Goal: Task Accomplishment & Management: Use online tool/utility

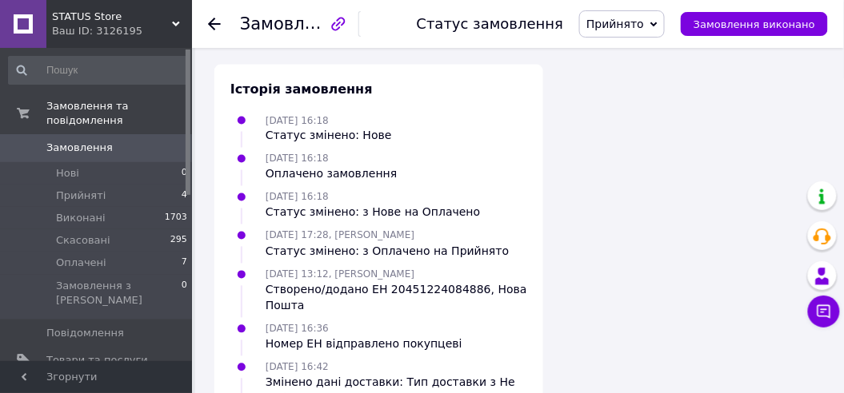
scroll to position [1717, 0]
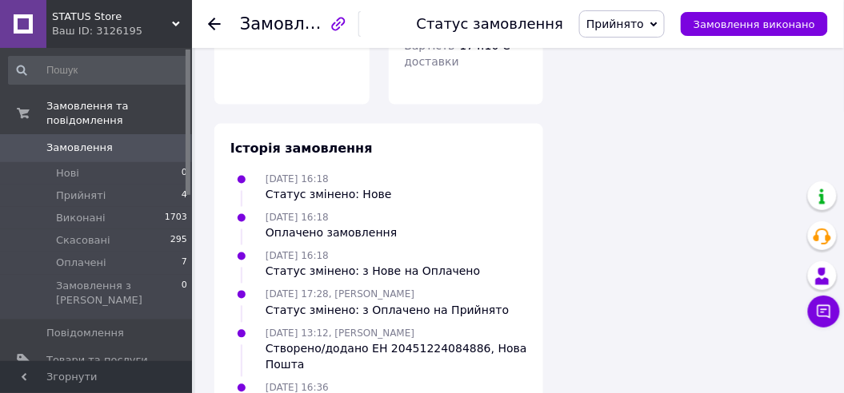
click at [84, 110] on span "Замовлення та повідомлення" at bounding box center [119, 113] width 146 height 29
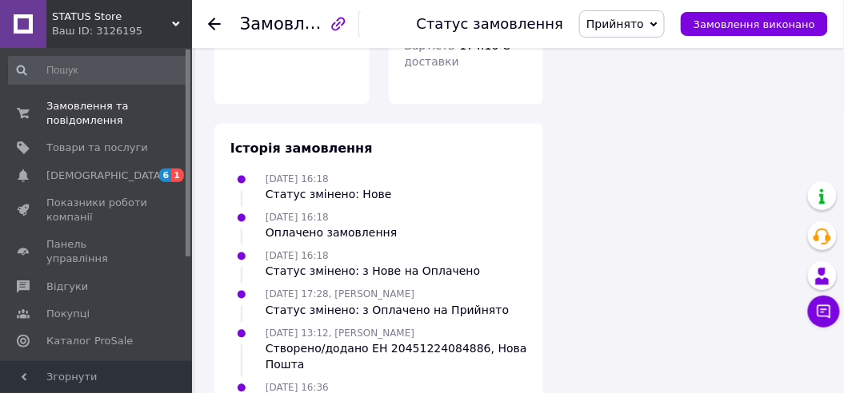
click at [116, 174] on span "[DEMOGRAPHIC_DATA]" at bounding box center [97, 176] width 102 height 14
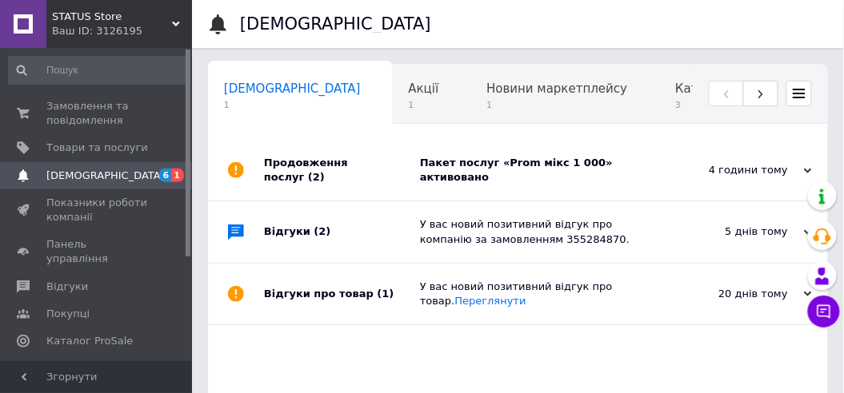
scroll to position [0, 7]
click at [99, 110] on span "Замовлення та повідомлення" at bounding box center [97, 113] width 102 height 29
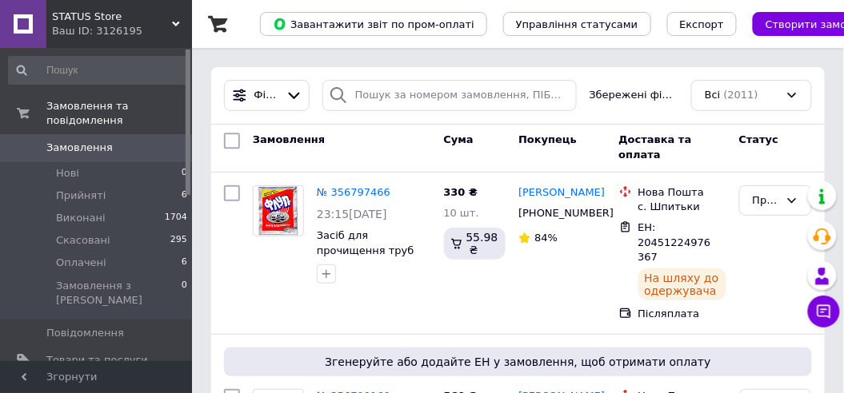
click at [350, 188] on link "№ 356797466" at bounding box center [354, 192] width 74 height 12
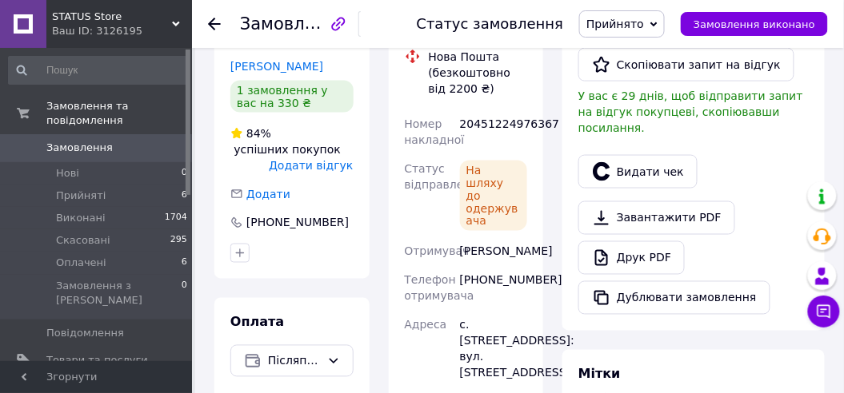
scroll to position [406, 0]
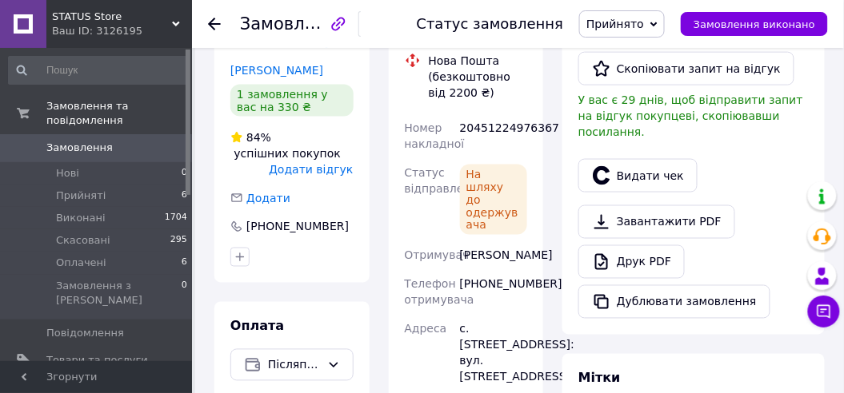
click at [645, 159] on button "Видати чек" at bounding box center [637, 176] width 119 height 34
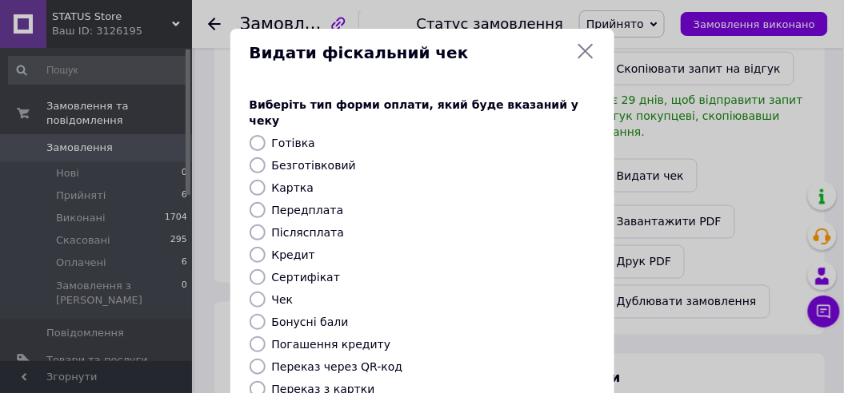
click at [724, 257] on div "Видати фіскальний чек Виберіть тип форми оплати, який буде вказаний у чеку Готі…" at bounding box center [422, 359] width 844 height 719
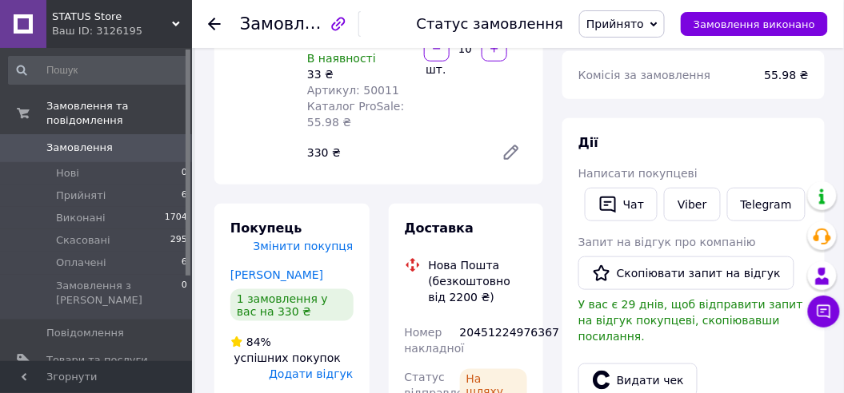
scroll to position [212, 0]
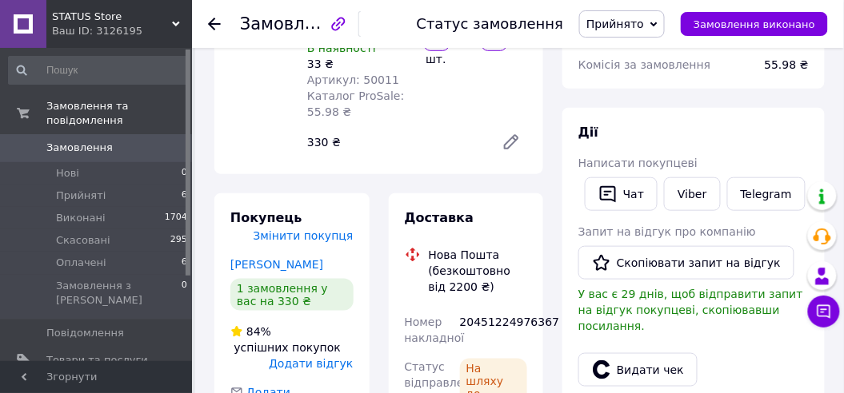
click at [630, 357] on button "Видати чек" at bounding box center [637, 370] width 119 height 34
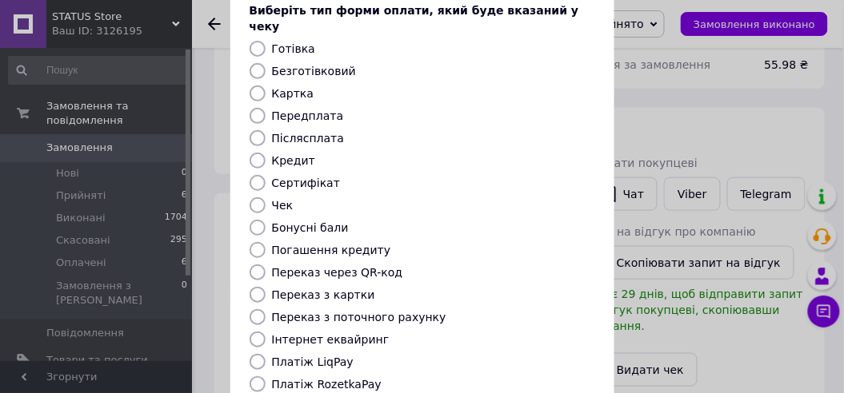
scroll to position [216, 0]
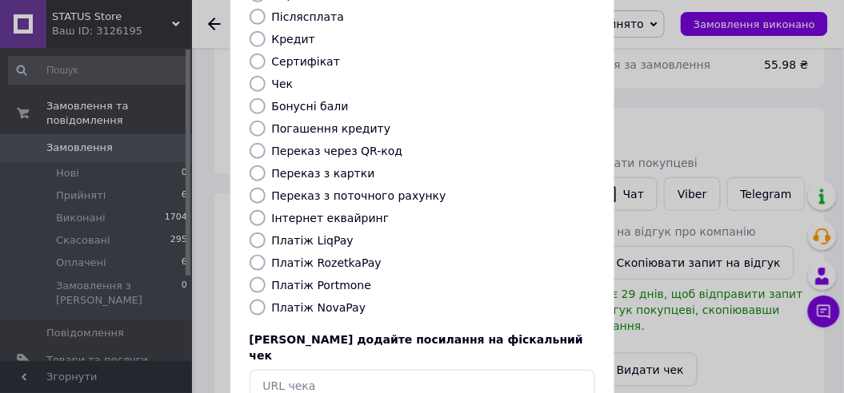
click at [319, 301] on label "Платіж NovaPay" at bounding box center [319, 307] width 94 height 13
click at [265, 300] on input "Платіж NovaPay" at bounding box center [257, 308] width 16 height 16
radio input "true"
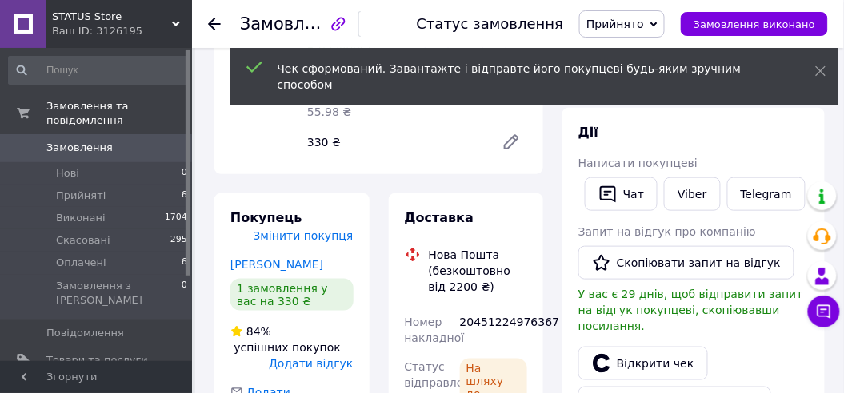
click at [632, 347] on link "Відкрити чек" at bounding box center [643, 364] width 130 height 34
